Goal: Communication & Community: Answer question/provide support

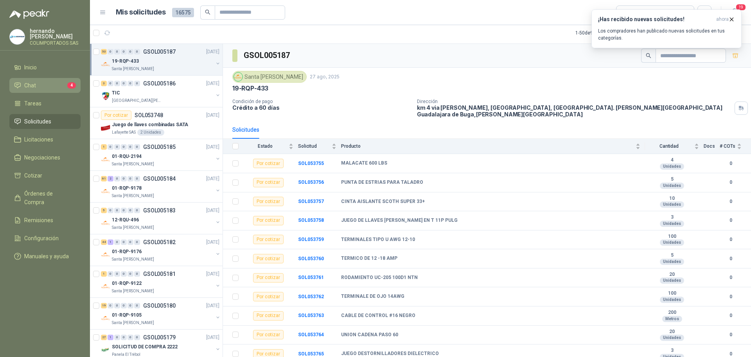
click at [49, 86] on li "Chat 4" at bounding box center [45, 85] width 62 height 9
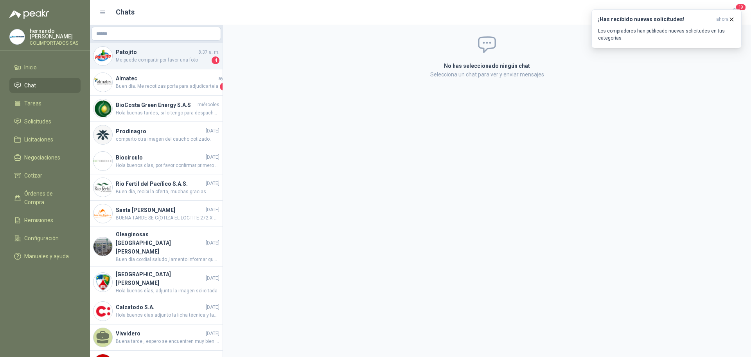
click at [162, 56] on h4 "Patojito" at bounding box center [156, 52] width 81 height 9
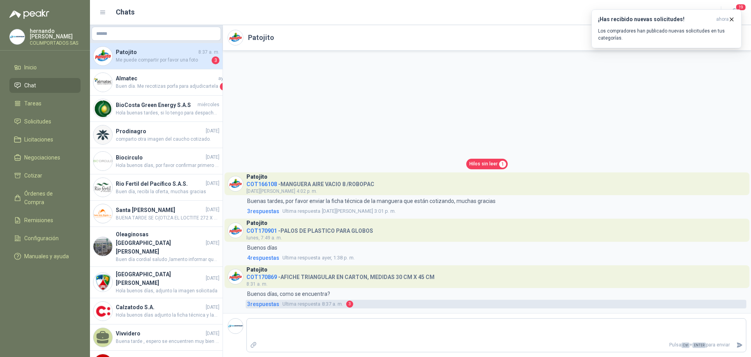
click at [268, 304] on span "3 respuesta s" at bounding box center [263, 303] width 32 height 9
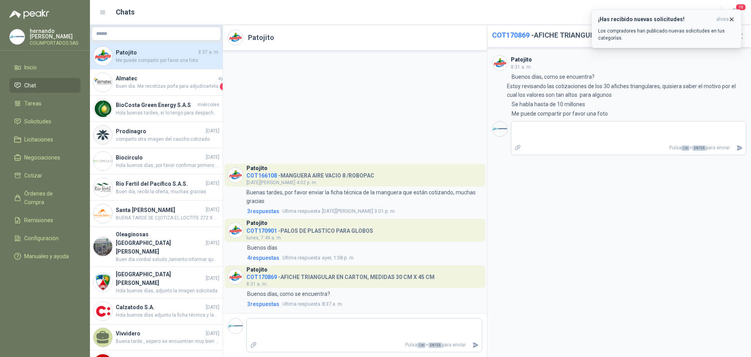
click at [733, 19] on icon "button" at bounding box center [732, 19] width 7 height 7
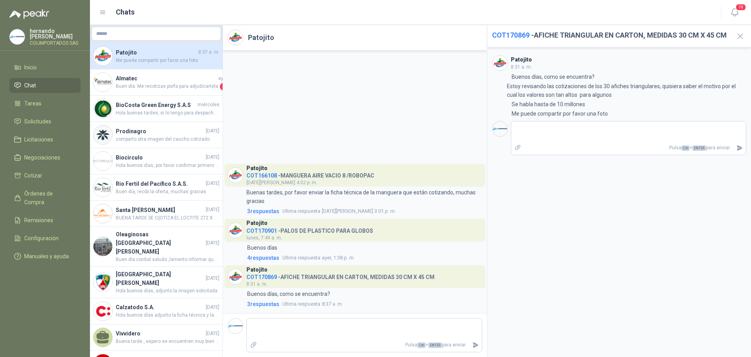
click at [506, 32] on span "COT170869" at bounding box center [511, 35] width 38 height 8
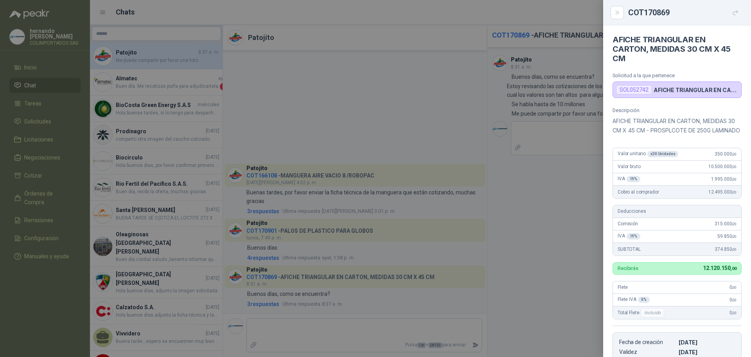
click at [633, 90] on div "SOL052742" at bounding box center [634, 89] width 36 height 9
click at [734, 13] on icon "button" at bounding box center [736, 12] width 7 height 7
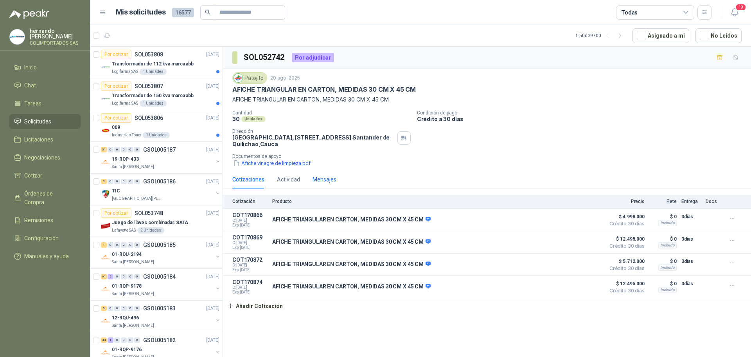
click at [326, 183] on div "Mensajes" at bounding box center [325, 179] width 24 height 9
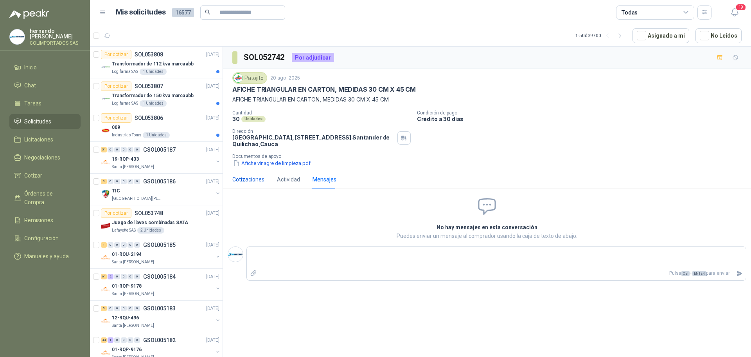
click at [250, 177] on div "Cotizaciones" at bounding box center [248, 179] width 32 height 9
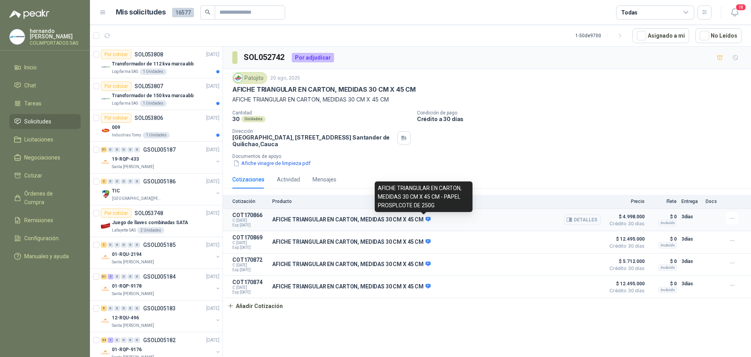
click at [426, 219] on icon at bounding box center [428, 219] width 5 height 5
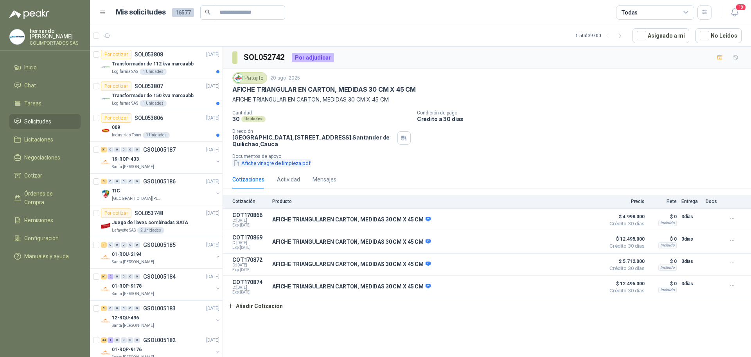
click at [277, 161] on button "Afiche vinagre de limpieza.pdf" at bounding box center [271, 163] width 79 height 8
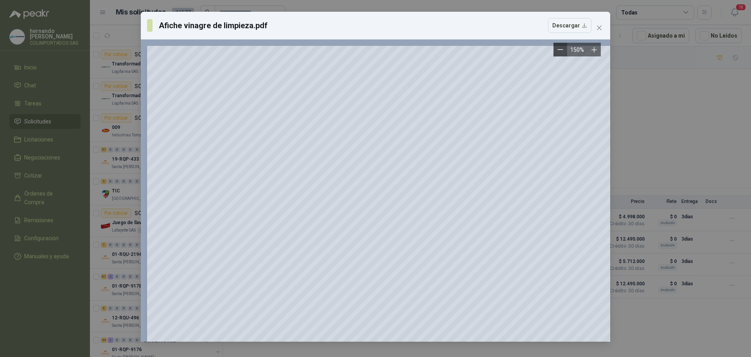
click at [559, 50] on icon "Zoom out" at bounding box center [560, 50] width 5 height 0
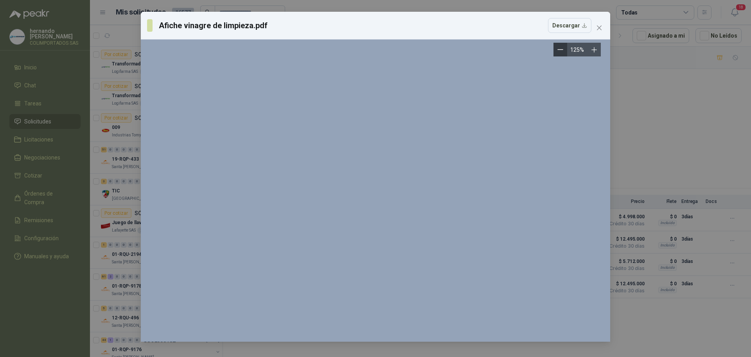
click at [559, 50] on icon "Zoom out" at bounding box center [560, 50] width 5 height 0
click at [559, 50] on button "Zoom out" at bounding box center [564, 50] width 14 height 14
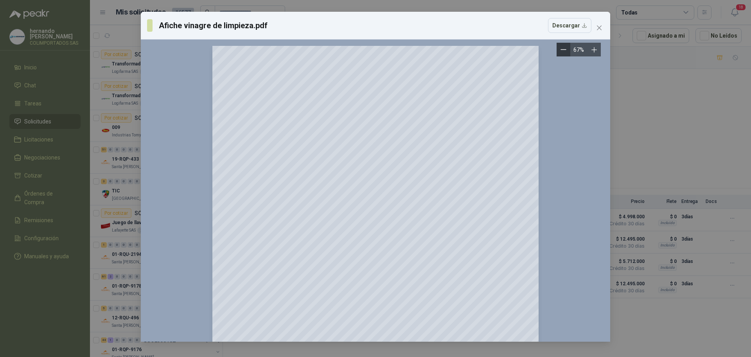
click at [559, 50] on button "Zoom out" at bounding box center [564, 50] width 14 height 14
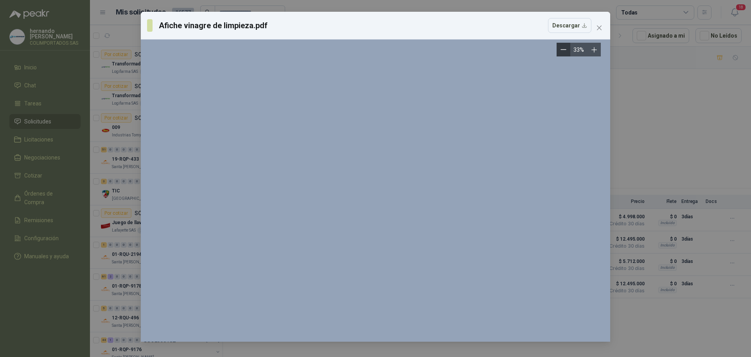
click at [559, 50] on button "Zoom out" at bounding box center [564, 50] width 14 height 14
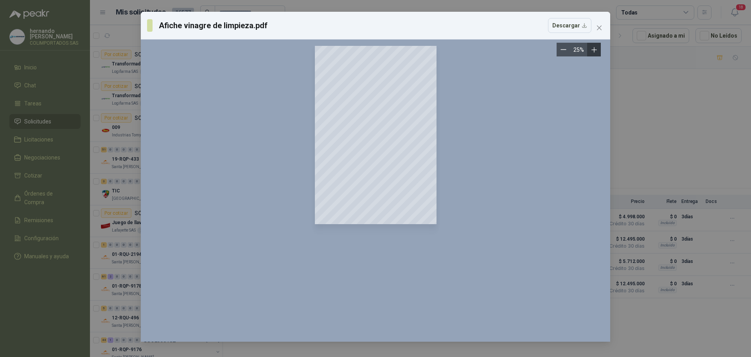
click at [593, 50] on icon "Zoom in" at bounding box center [594, 49] width 5 height 5
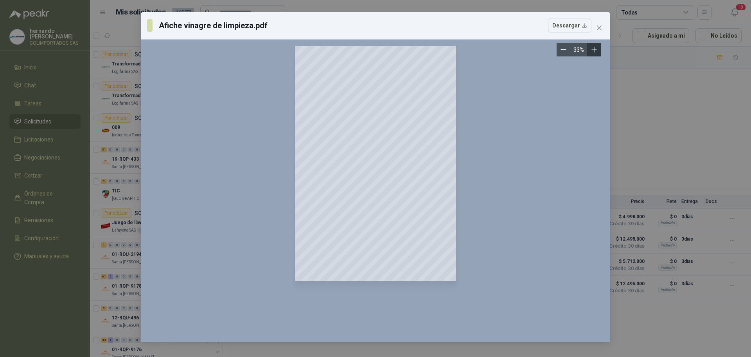
click at [593, 50] on icon "Zoom in" at bounding box center [594, 49] width 5 height 5
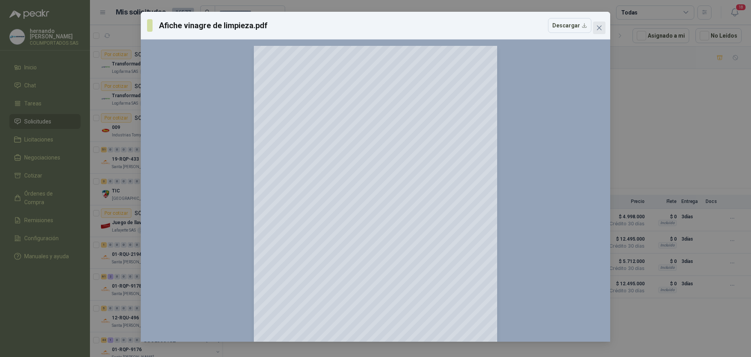
click at [598, 27] on icon "close" at bounding box center [599, 28] width 6 height 6
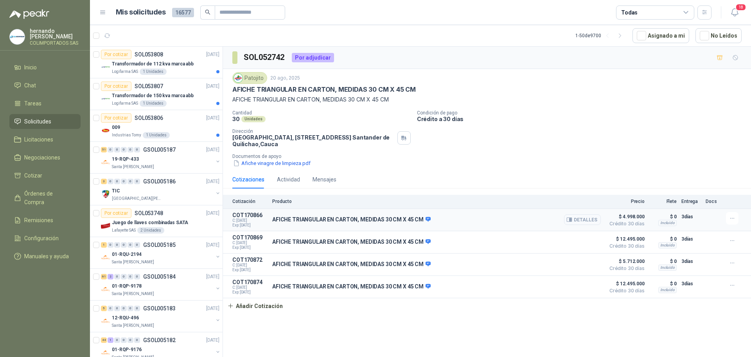
click at [587, 222] on button "Detalles" at bounding box center [582, 219] width 37 height 11
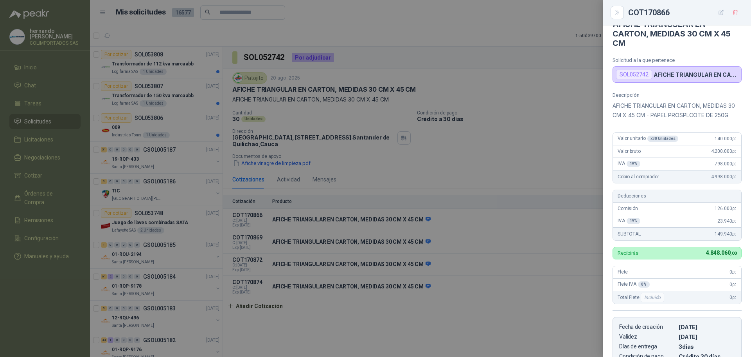
scroll to position [4, 0]
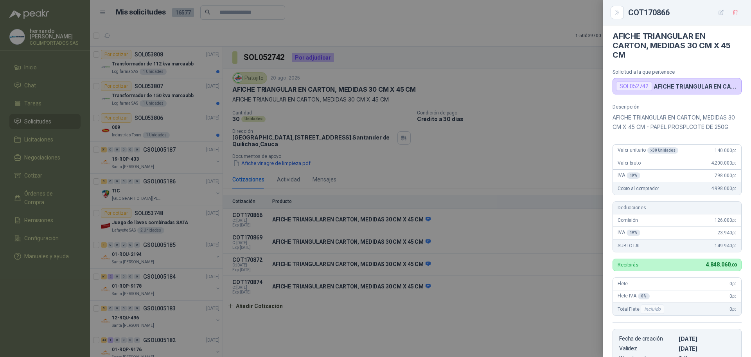
click at [472, 322] on div at bounding box center [375, 178] width 751 height 357
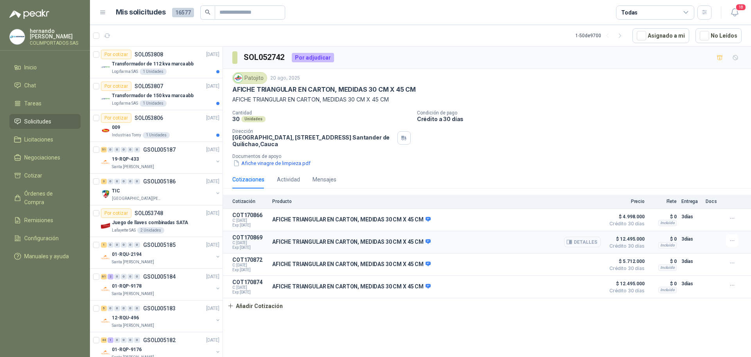
click at [582, 243] on button "Detalles" at bounding box center [582, 241] width 37 height 11
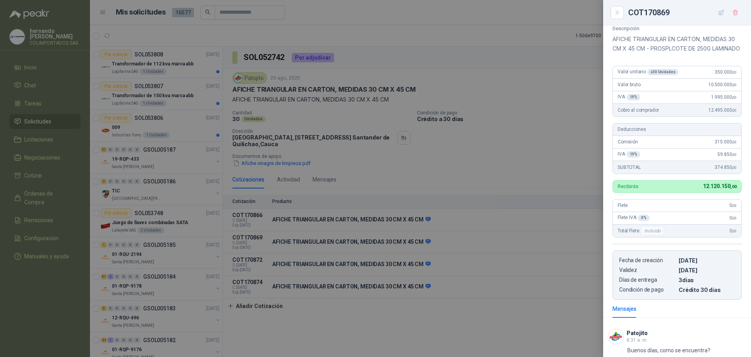
scroll to position [0, 0]
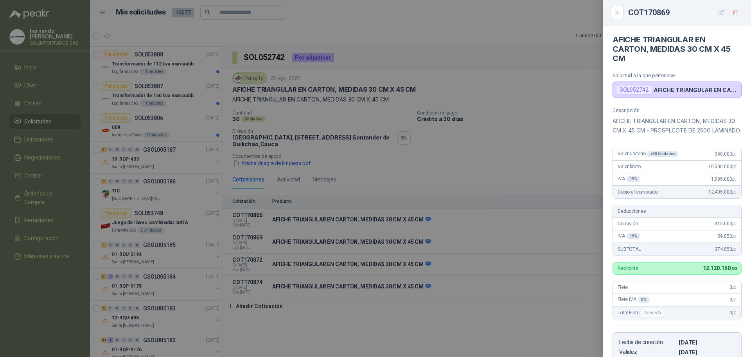
click at [467, 302] on div at bounding box center [375, 178] width 751 height 357
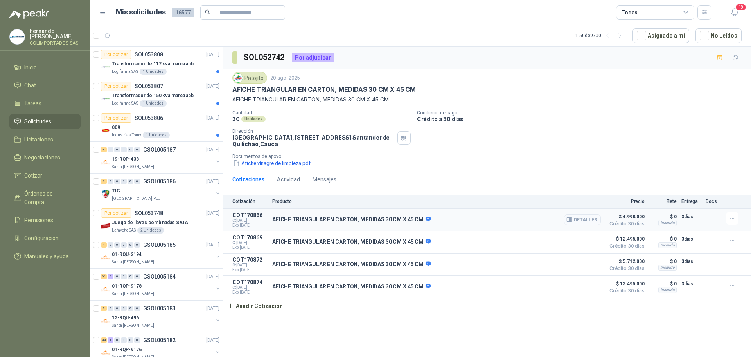
click at [582, 220] on button "Detalles" at bounding box center [582, 219] width 37 height 11
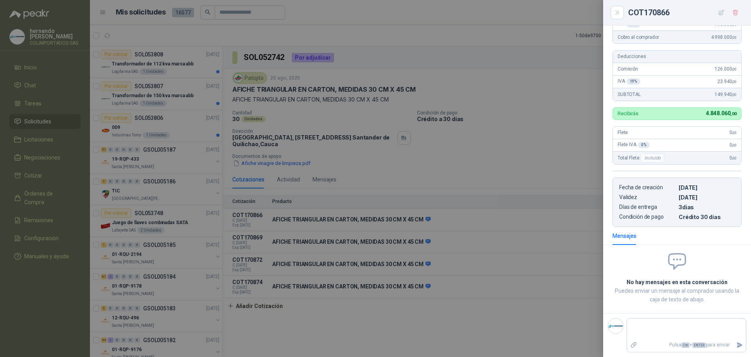
scroll to position [0, 0]
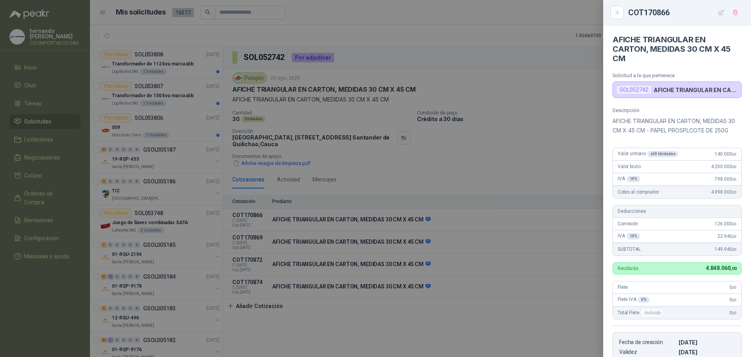
click at [459, 304] on div at bounding box center [375, 178] width 751 height 357
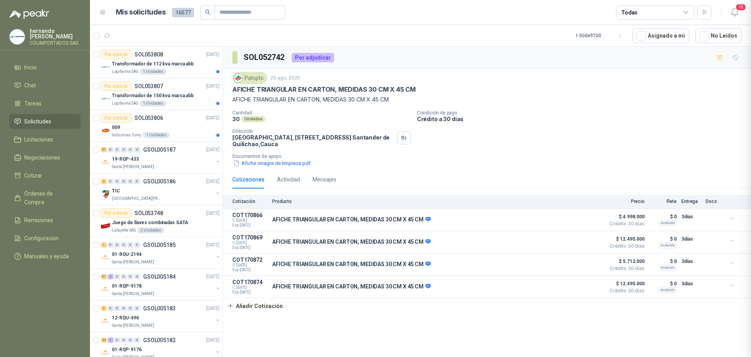
scroll to position [164, 0]
click at [584, 240] on button "Detalles" at bounding box center [582, 241] width 37 height 11
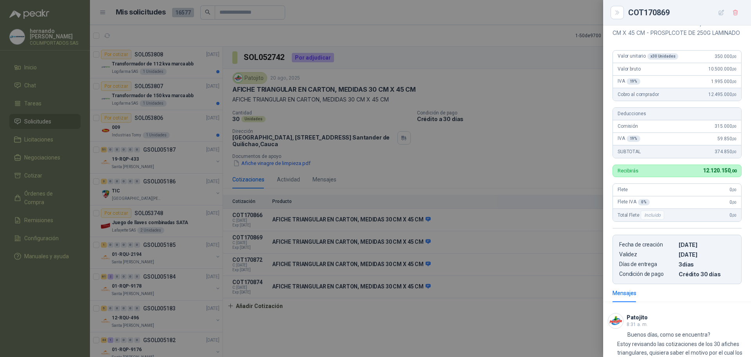
scroll to position [0, 0]
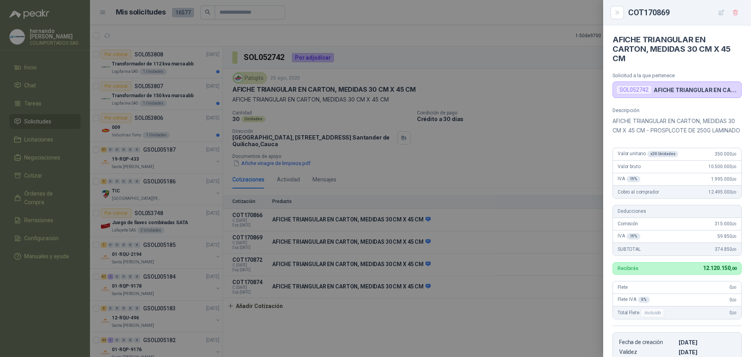
click at [438, 332] on div at bounding box center [375, 178] width 751 height 357
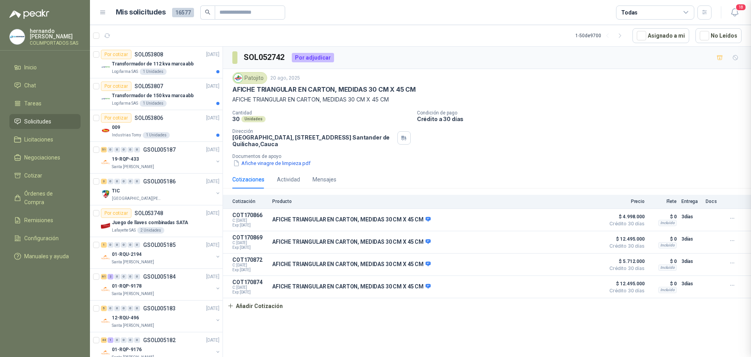
scroll to position [183, 0]
click at [584, 267] on button "Detalles" at bounding box center [582, 264] width 37 height 11
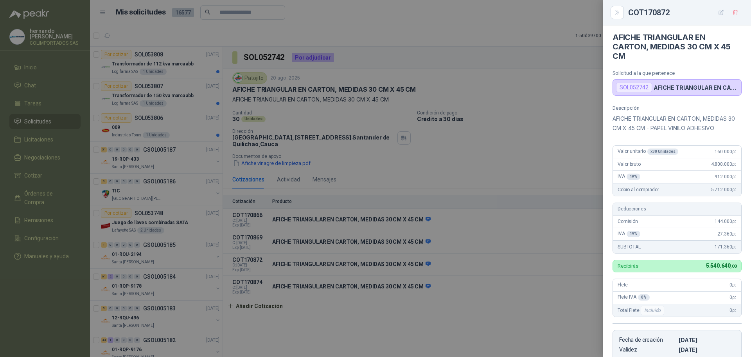
scroll to position [0, 0]
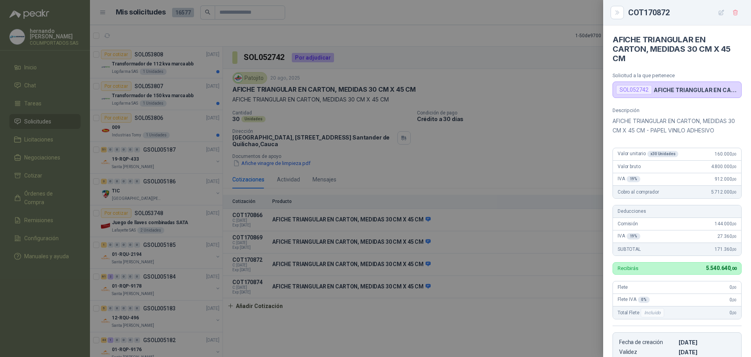
click at [421, 333] on div at bounding box center [375, 178] width 751 height 357
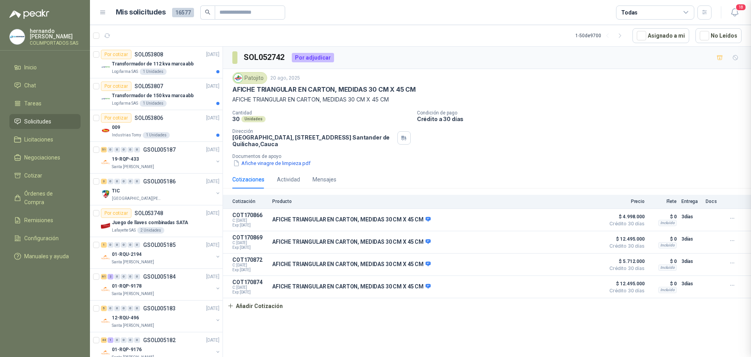
scroll to position [155, 0]
click at [182, 123] on div "009" at bounding box center [166, 126] width 108 height 9
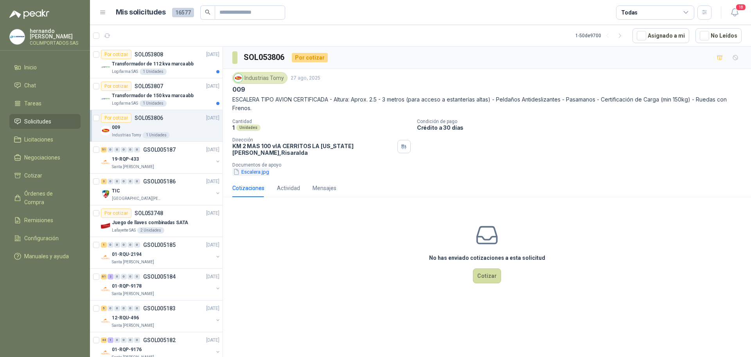
click at [249, 168] on button "Escalera.jpg" at bounding box center [251, 172] width 38 height 8
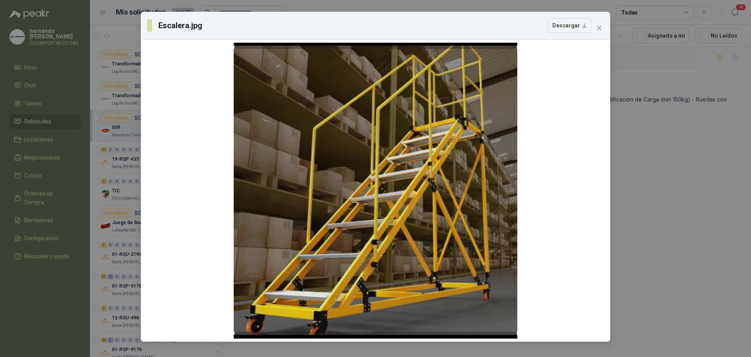
click at [601, 29] on icon "close" at bounding box center [599, 28] width 6 height 6
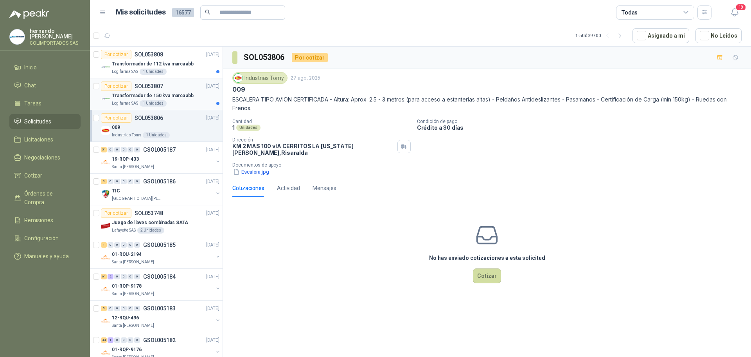
click at [178, 95] on p "Transformador de 150 kva marca abb" at bounding box center [153, 95] width 82 height 7
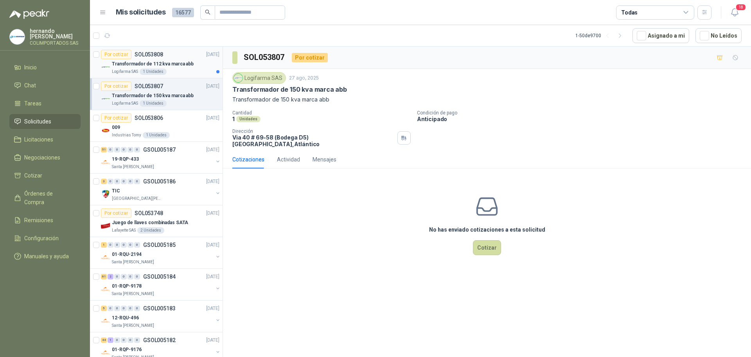
click at [175, 70] on div "Logifarma SAS 1 Unidades" at bounding box center [166, 71] width 108 height 6
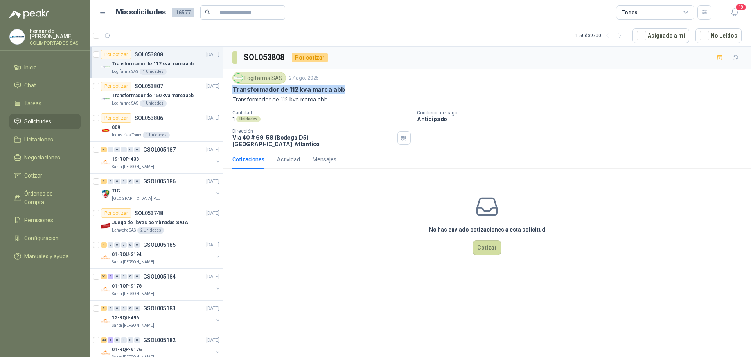
drag, startPoint x: 342, startPoint y: 89, endPoint x: 232, endPoint y: 90, distance: 109.2
click at [232, 90] on p "Transformador de 112 kva marca abb" at bounding box center [288, 89] width 113 height 8
copy p "Transformador de 112 kva marca abb"
click at [299, 189] on div "No has enviado cotizaciones a esta solicitud Cotizar" at bounding box center [487, 225] width 528 height 100
click at [55, 83] on li "Chat" at bounding box center [45, 85] width 62 height 9
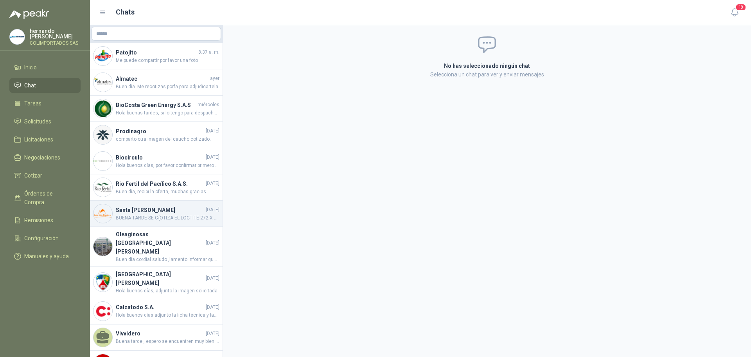
click at [164, 210] on h4 "Santa [PERSON_NAME]" at bounding box center [160, 209] width 88 height 9
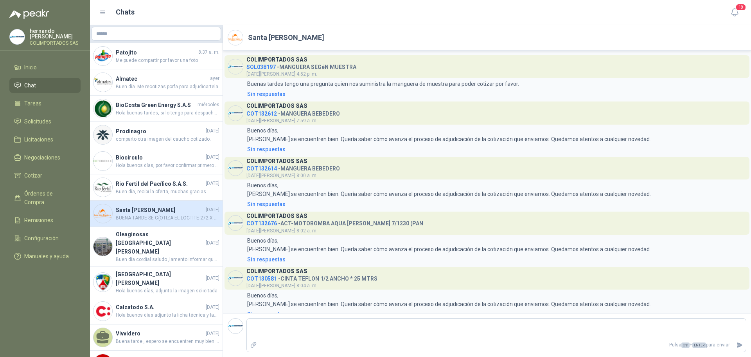
scroll to position [1040, 0]
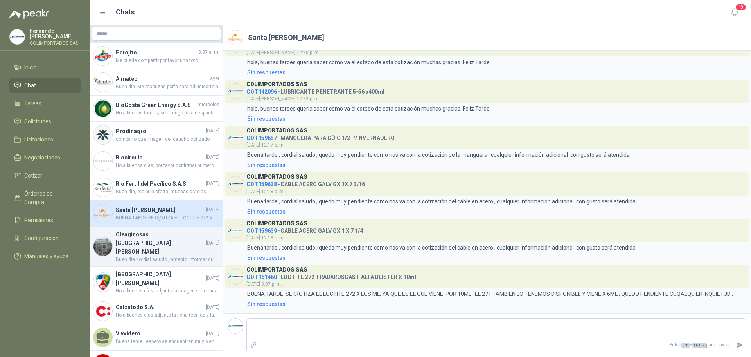
click at [178, 256] on span "Buen día cordial saludo ,lamento informar que no ha llegado la importación pres…" at bounding box center [168, 259] width 104 height 7
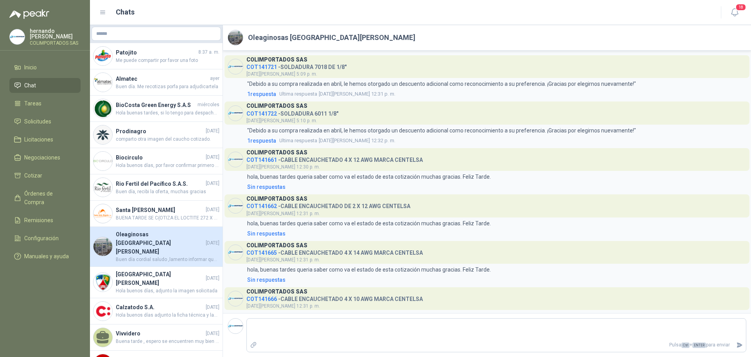
scroll to position [68, 0]
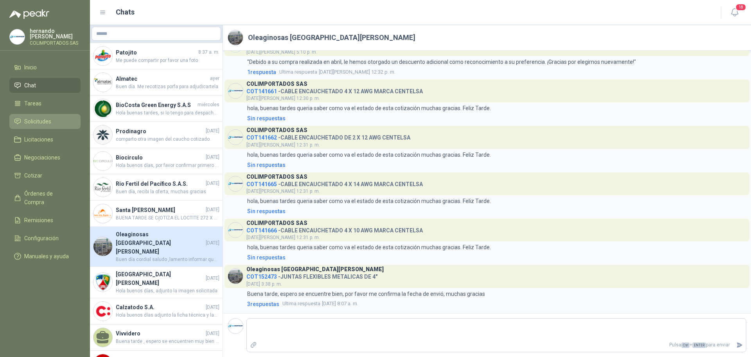
click at [48, 117] on span "Solicitudes" at bounding box center [37, 121] width 27 height 9
